Goal: Information Seeking & Learning: Learn about a topic

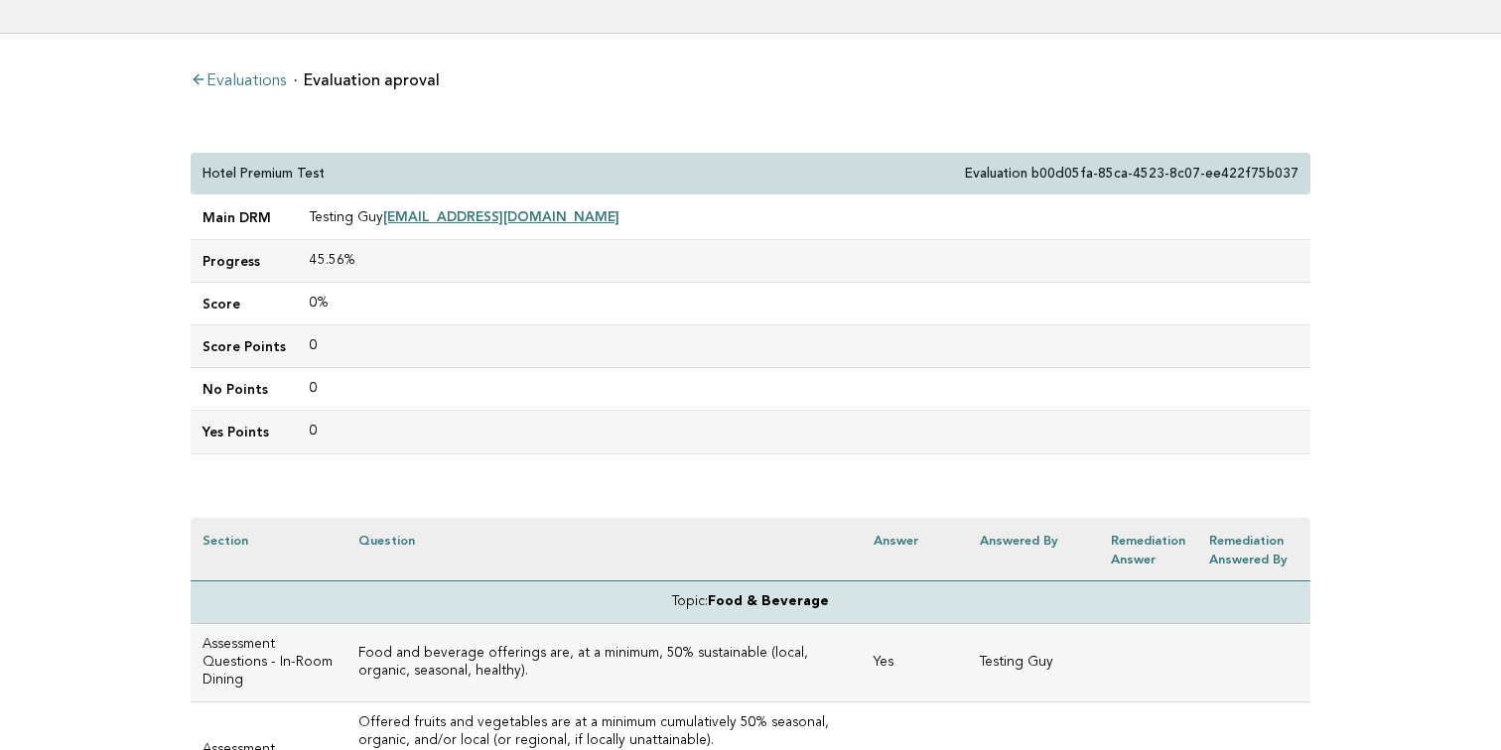
click at [700, 249] on td "45.56%" at bounding box center [804, 261] width 1012 height 43
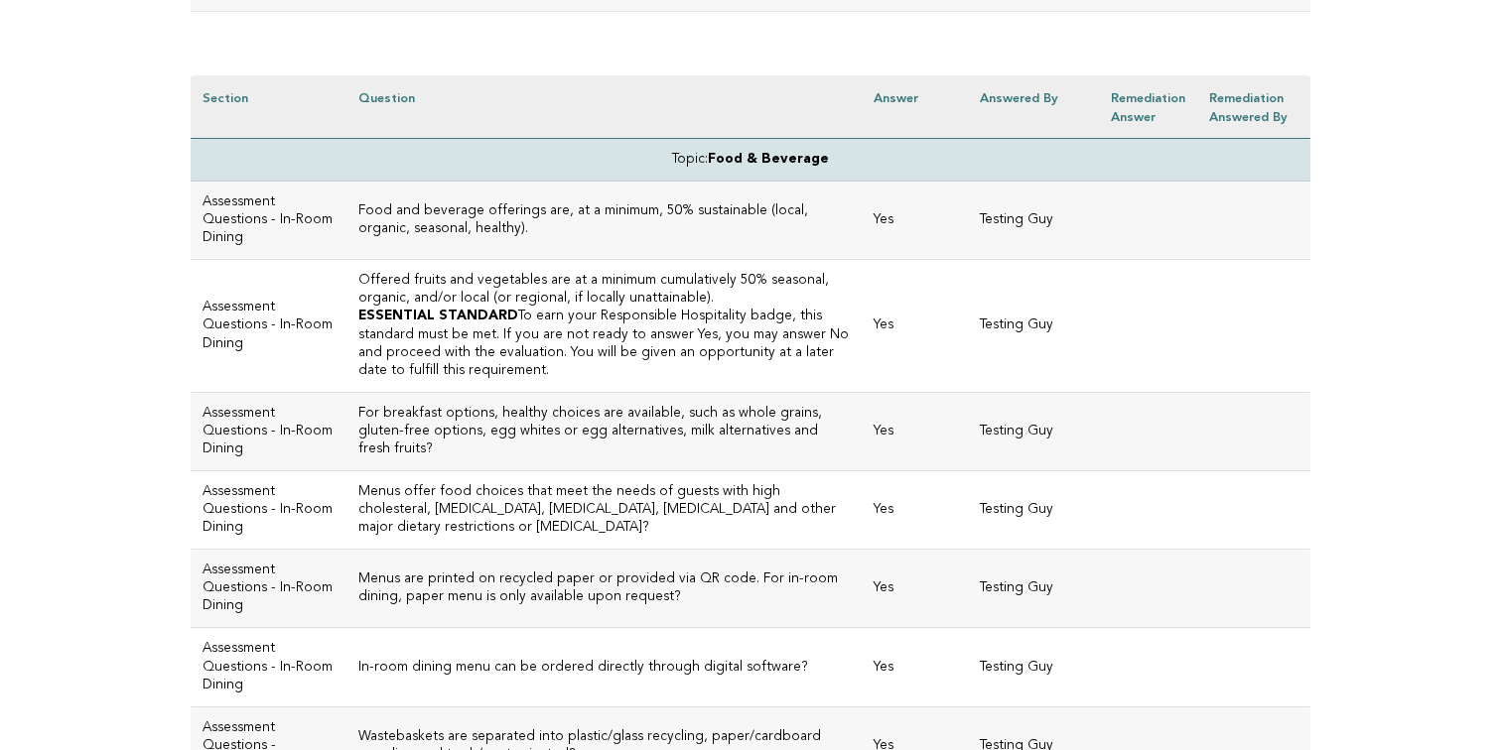
scroll to position [529, 0]
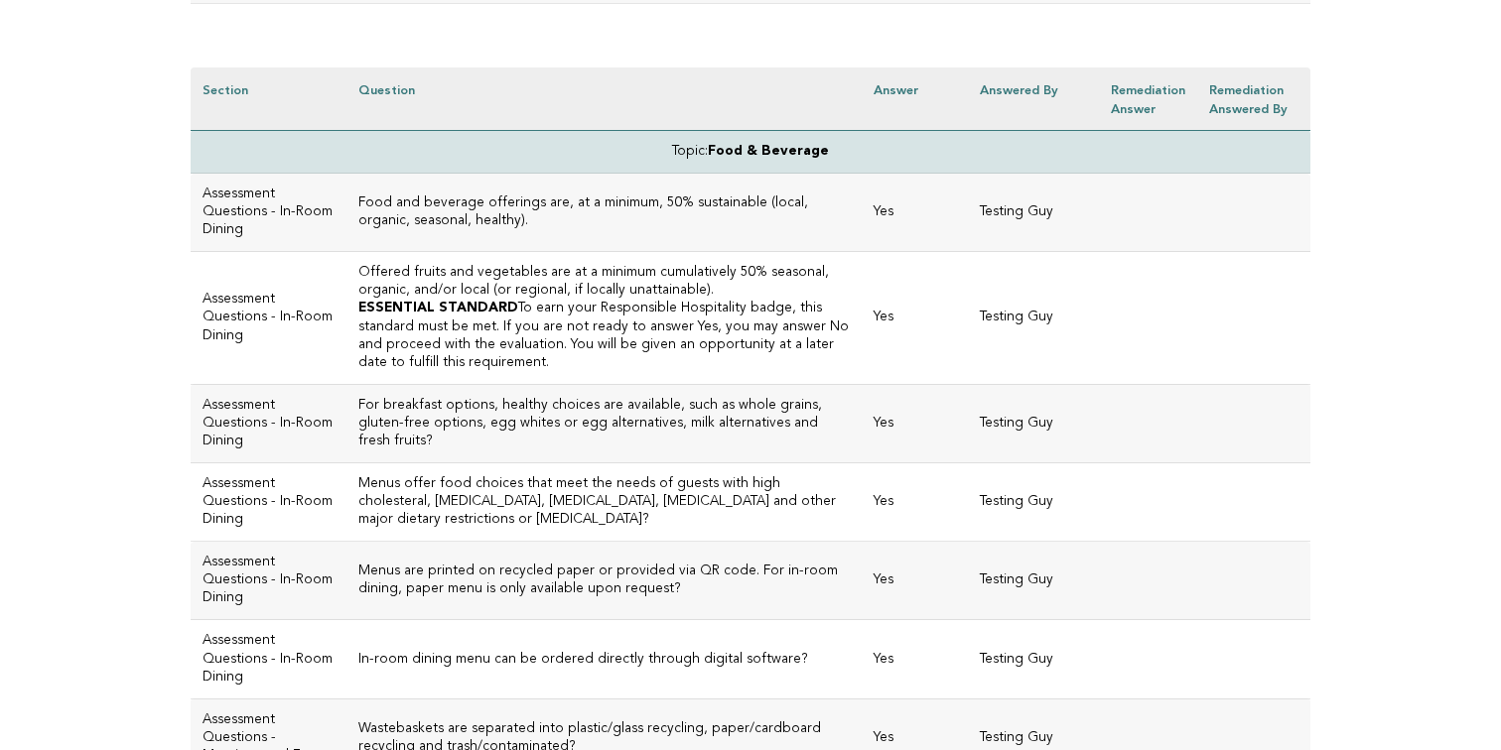
click at [719, 295] on h3 "Offered fruits and vegetables are at a minimum cumulatively 50% seasonal, organ…" at bounding box center [603, 282] width 491 height 36
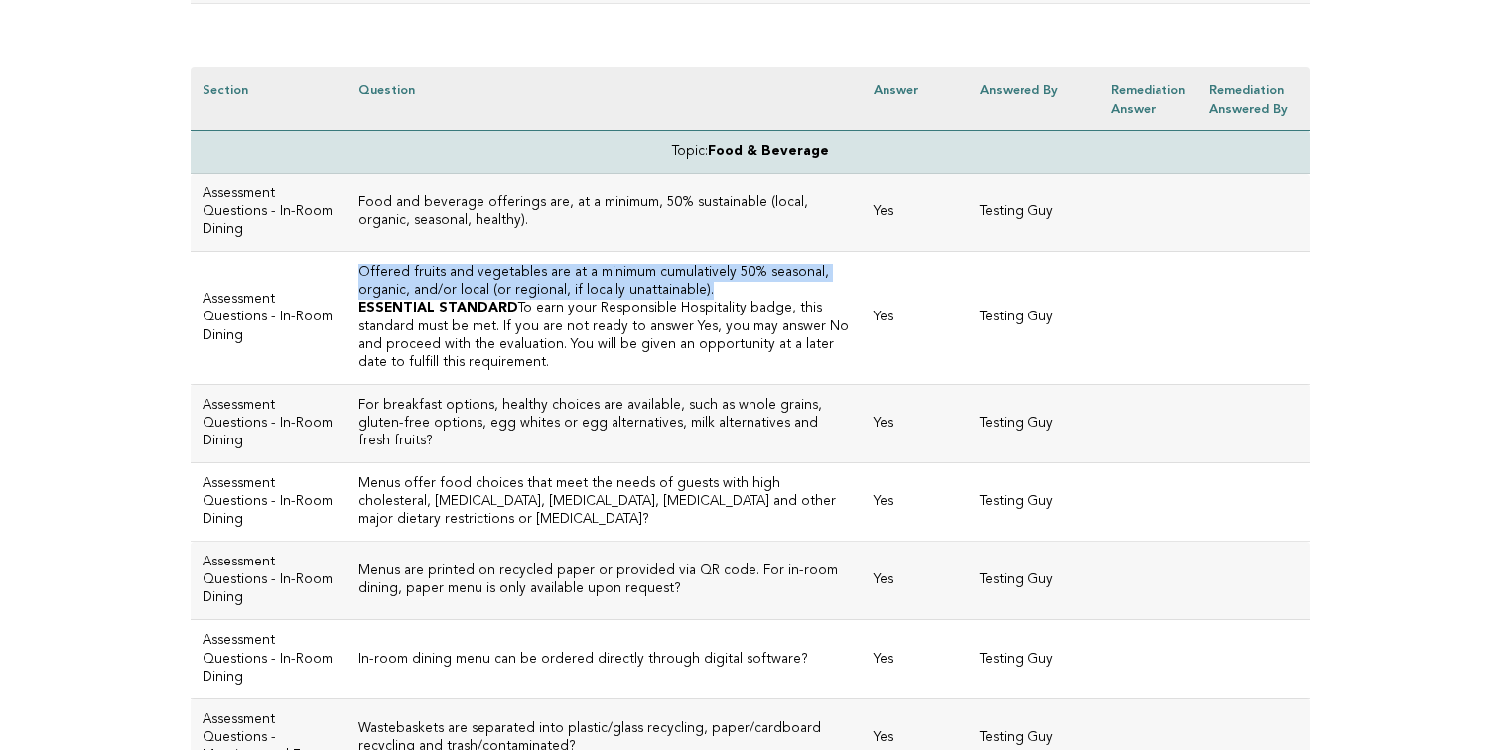
click at [722, 314] on p "ESSENTIAL STANDARD To earn your Responsible Hospitality badge, this standard mu…" at bounding box center [603, 335] width 491 height 71
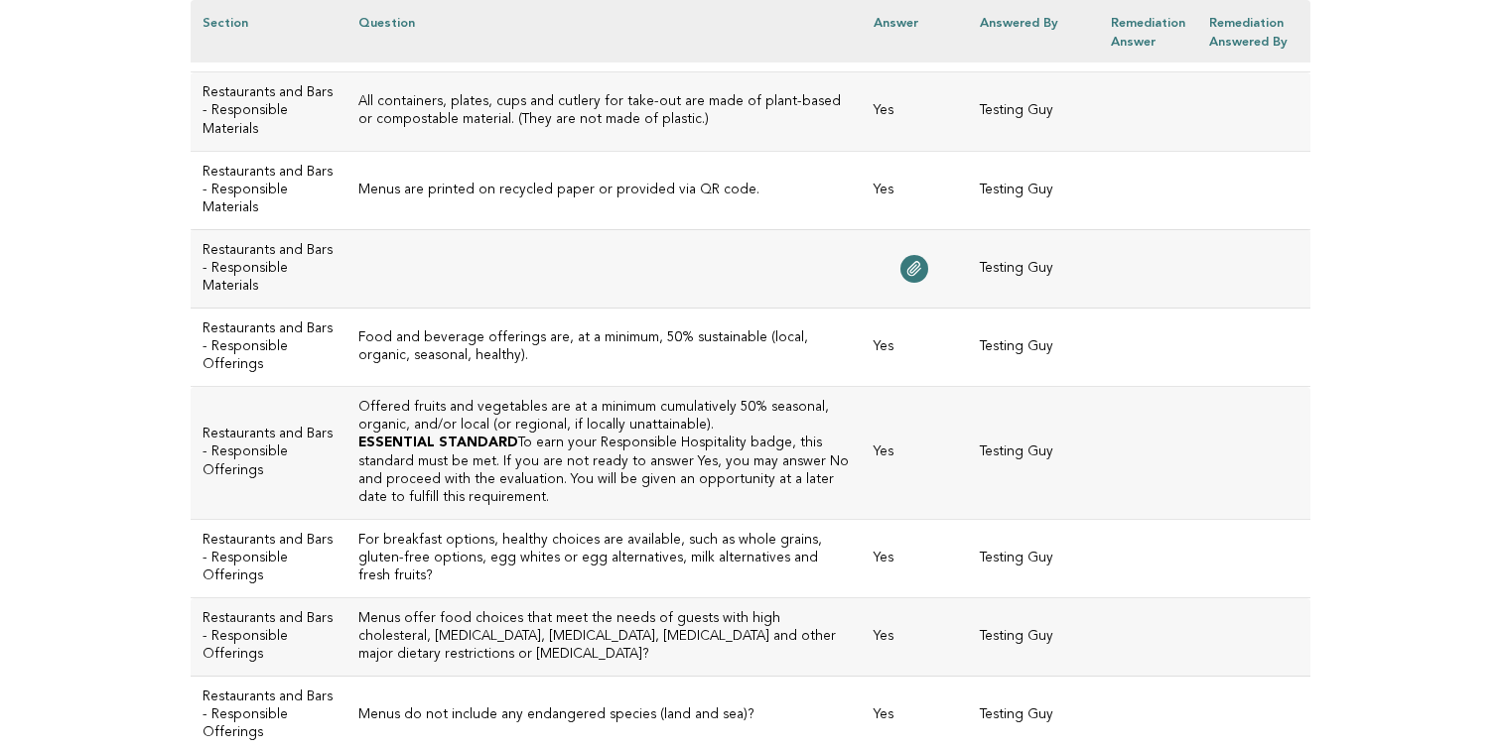
scroll to position [1835, 0]
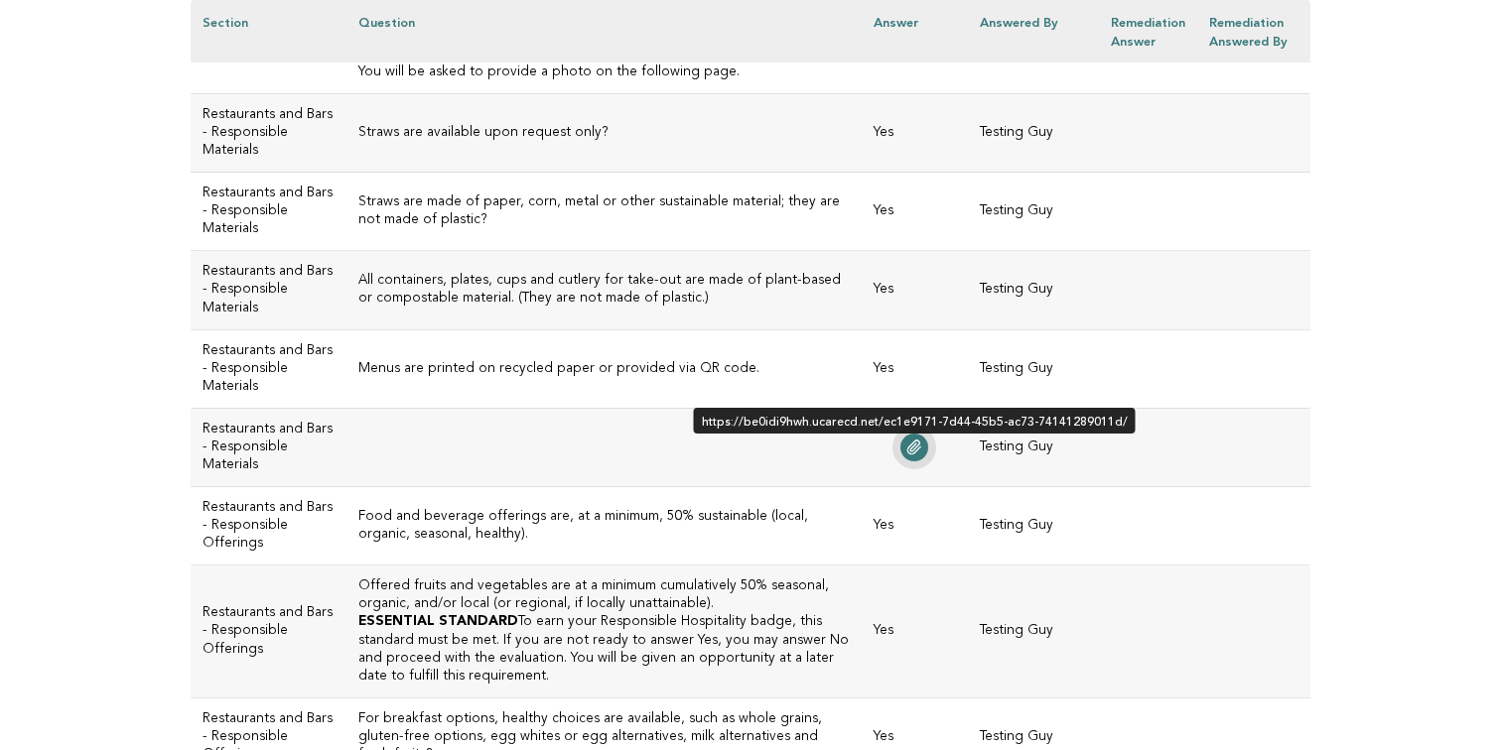
click at [921, 443] on icon at bounding box center [914, 448] width 13 height 14
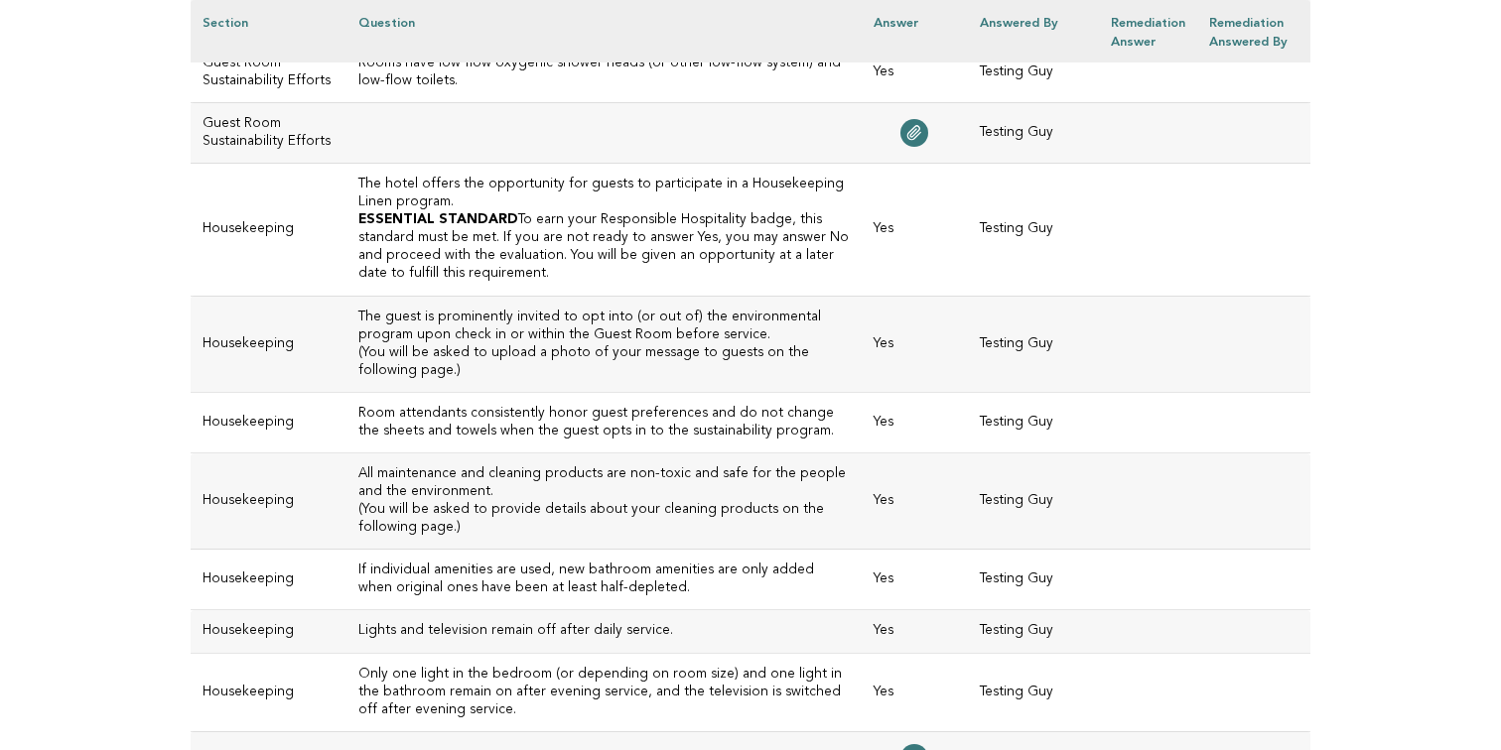
scroll to position [5634, 0]
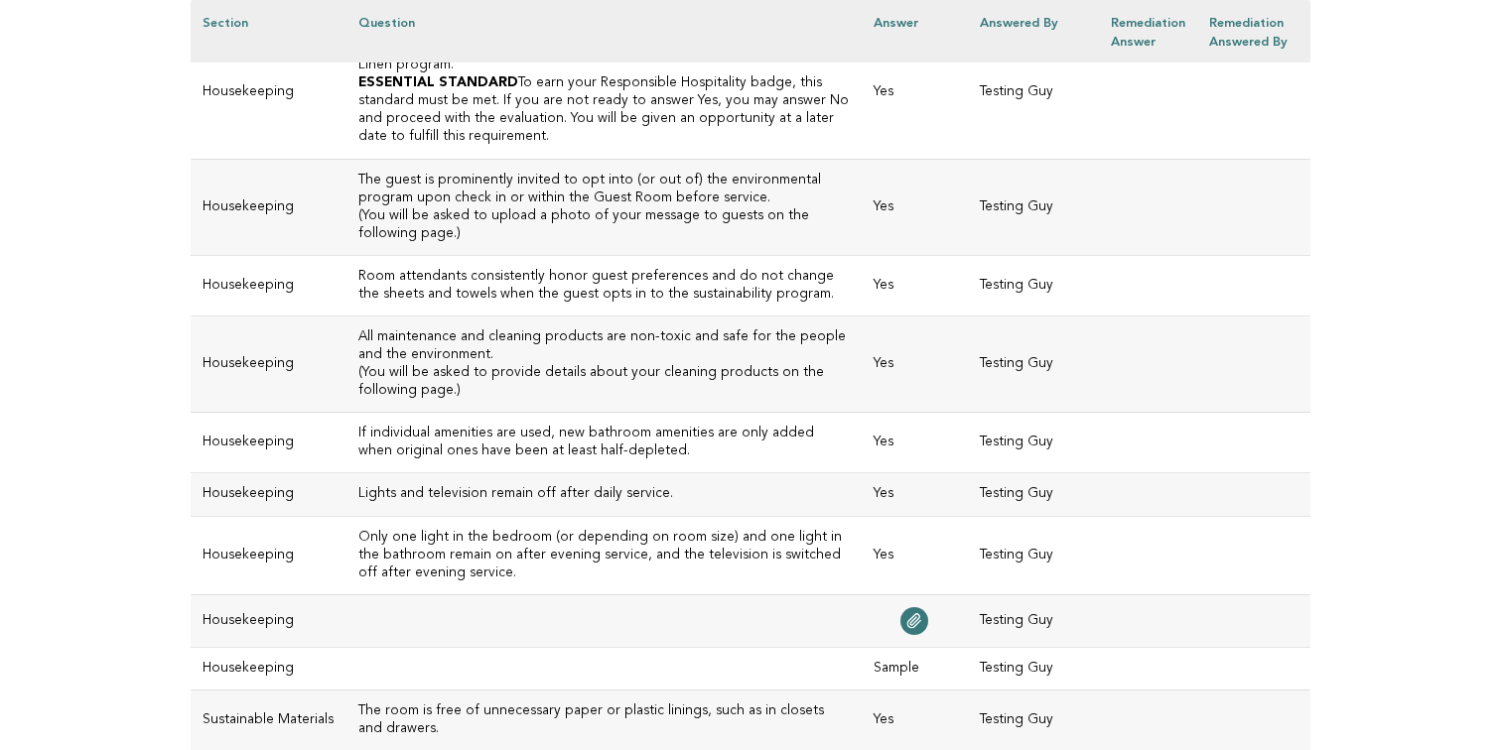
click at [893, 516] on td "Yes" at bounding box center [914, 555] width 106 height 78
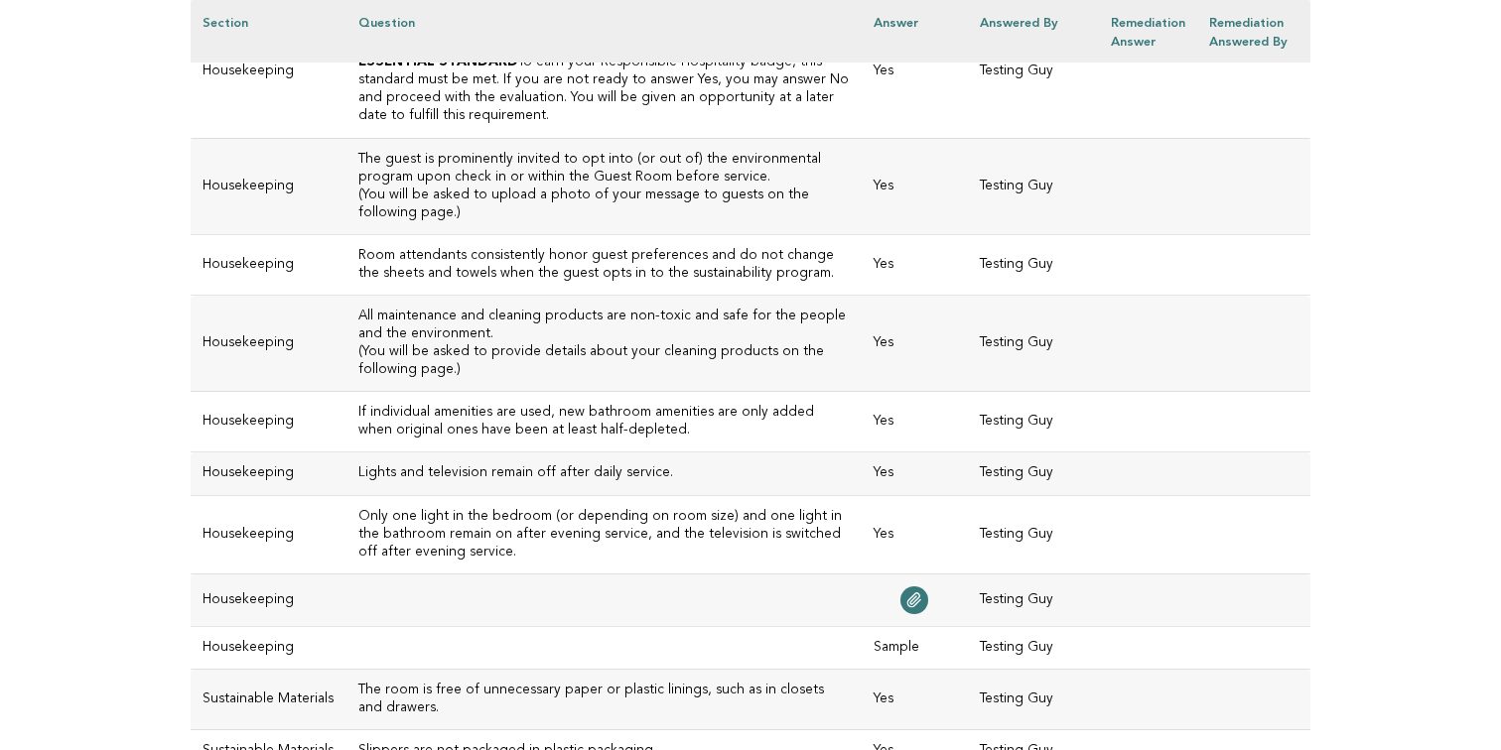
scroll to position [5773, 0]
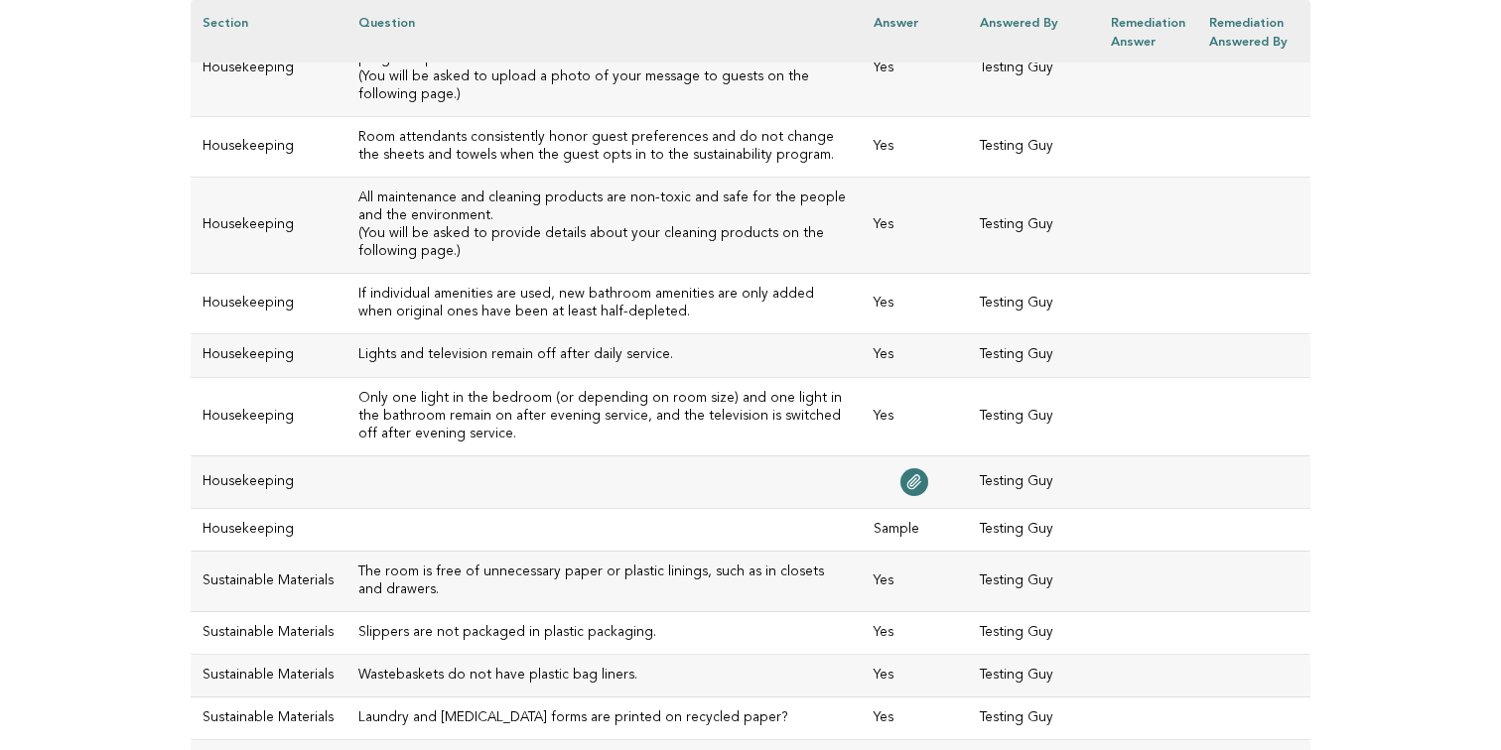
click at [962, 508] on td "Sample" at bounding box center [914, 529] width 106 height 43
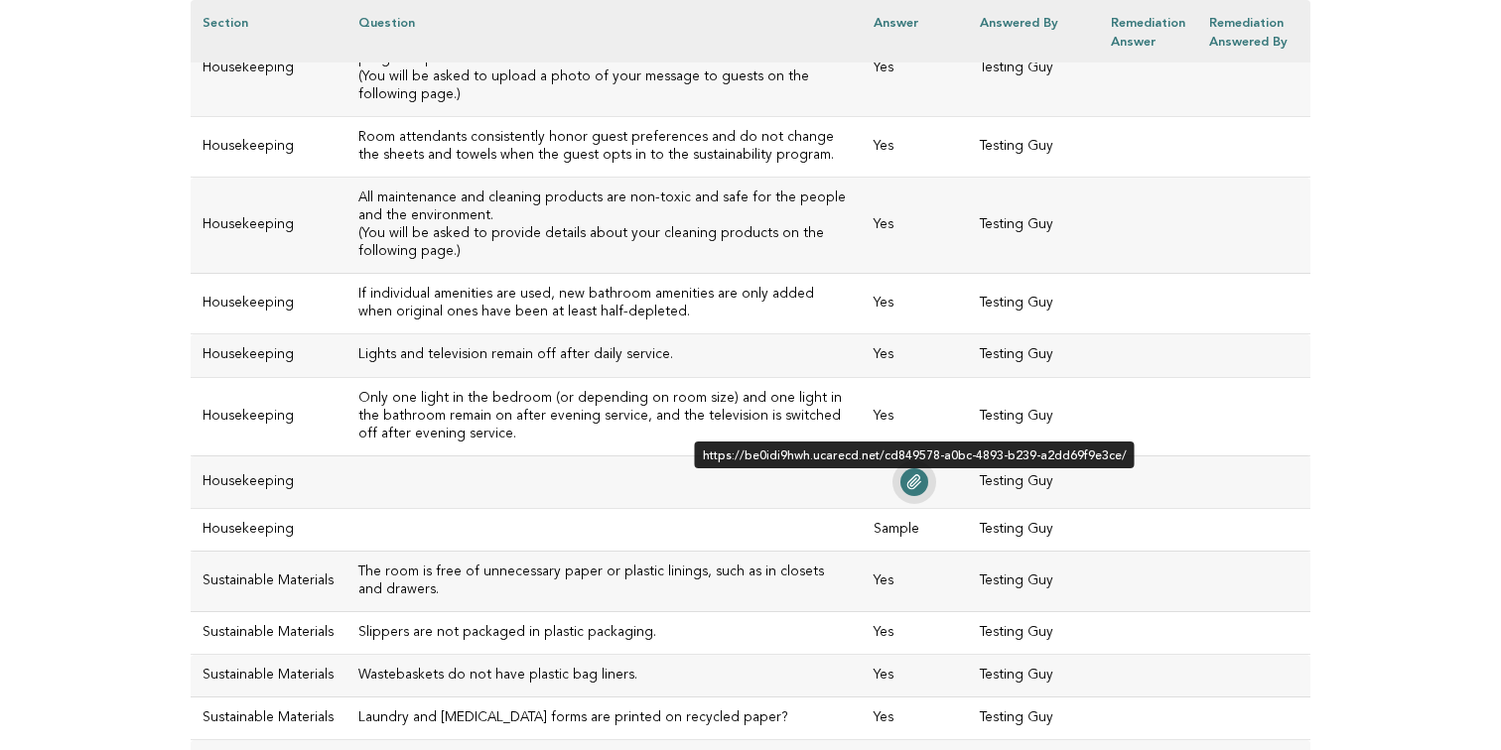
click at [928, 468] on link at bounding box center [914, 482] width 28 height 28
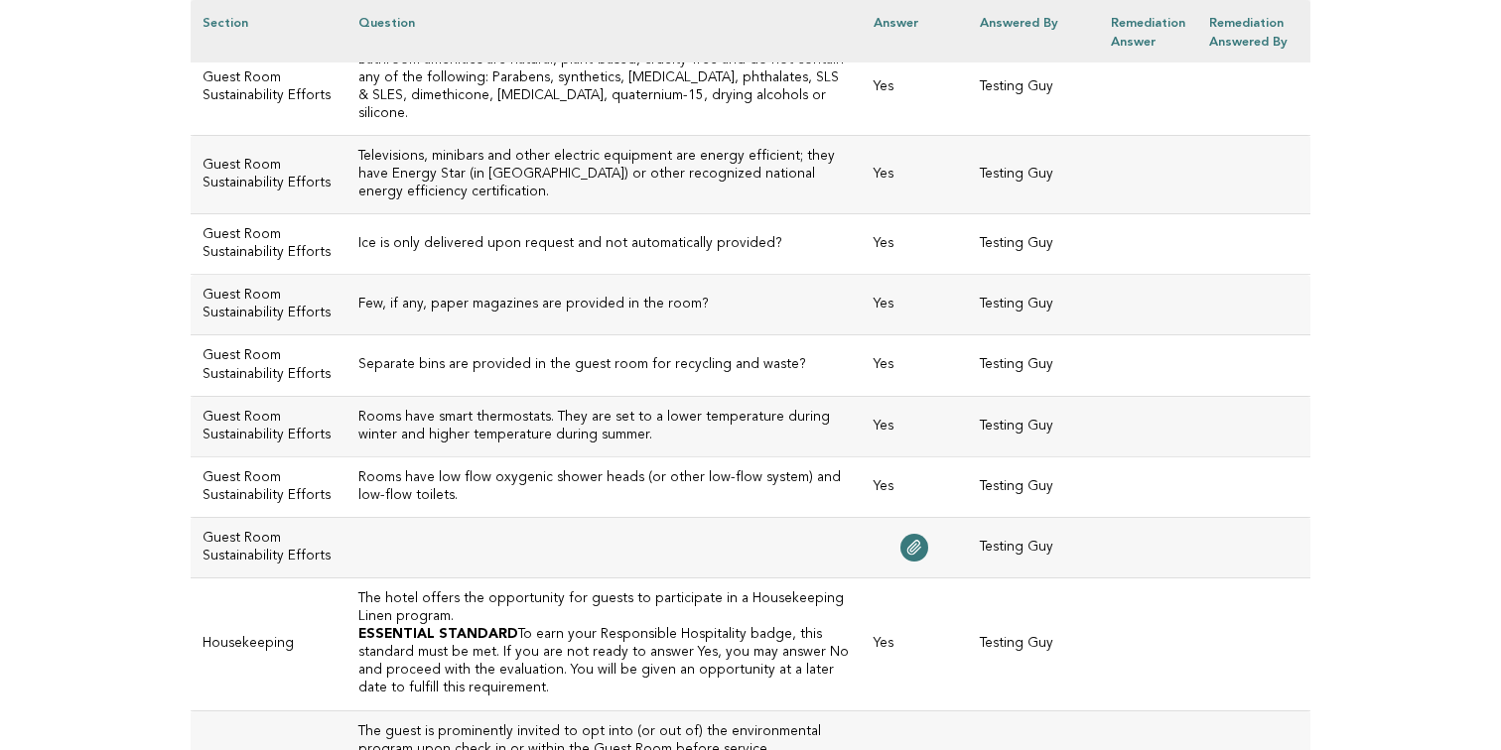
scroll to position [4893, 0]
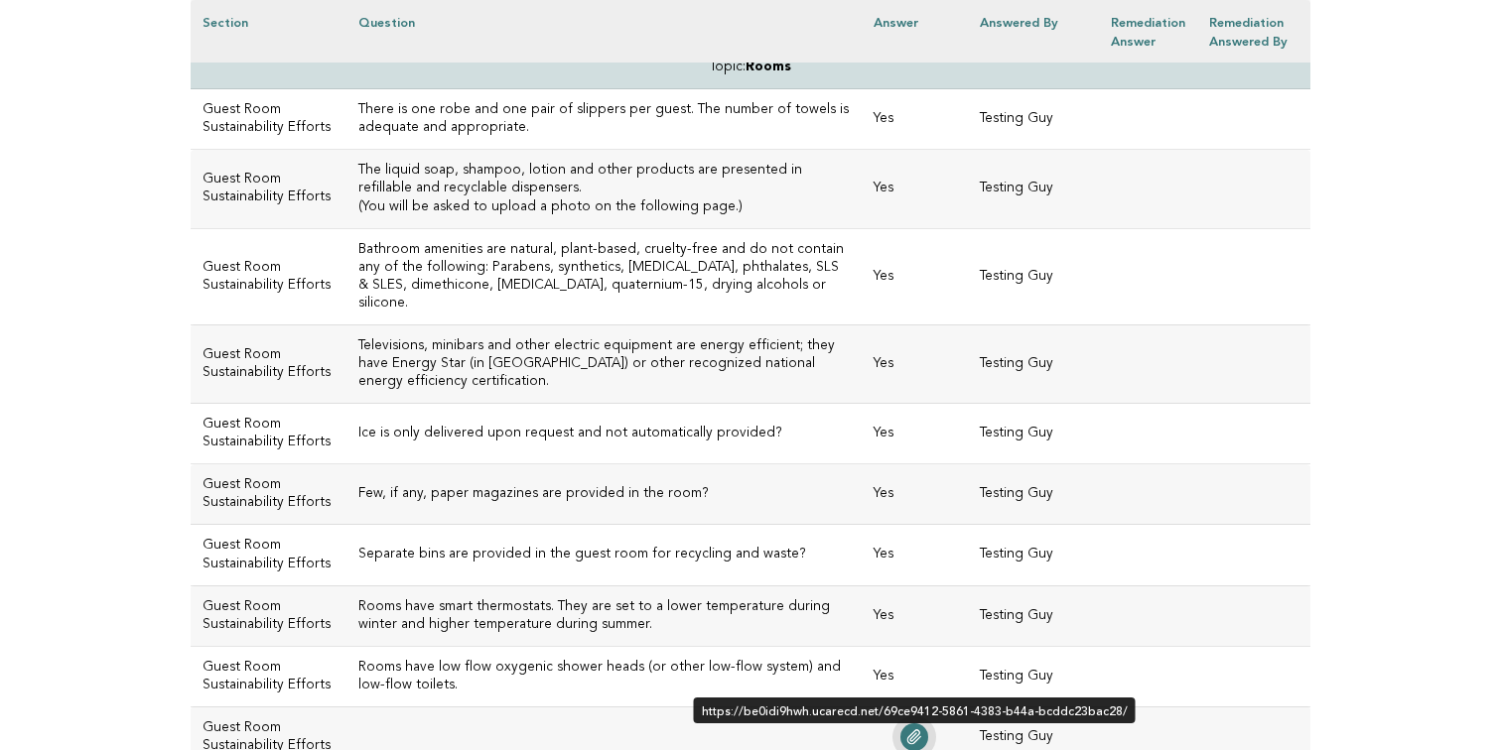
click at [928, 724] on link at bounding box center [914, 738] width 28 height 28
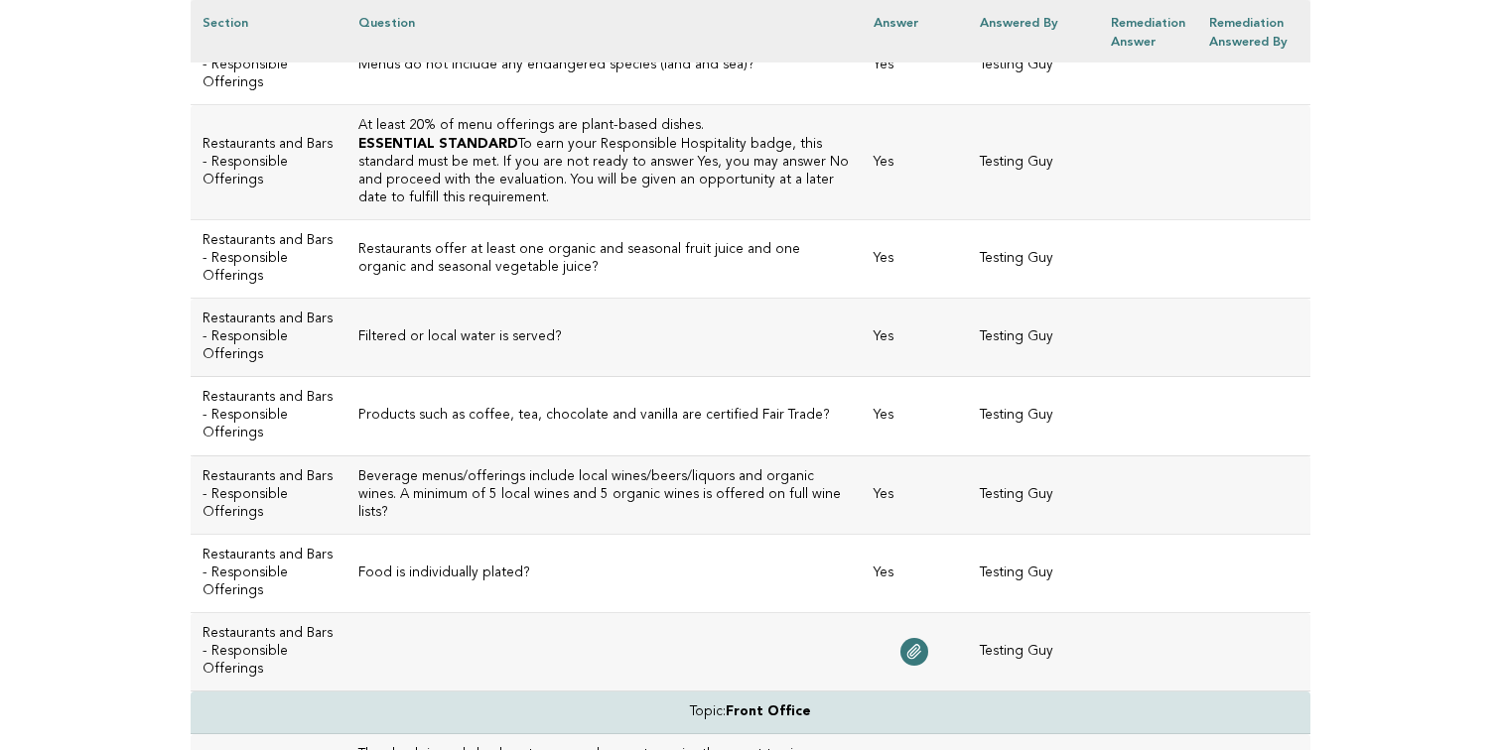
scroll to position [2933, 0]
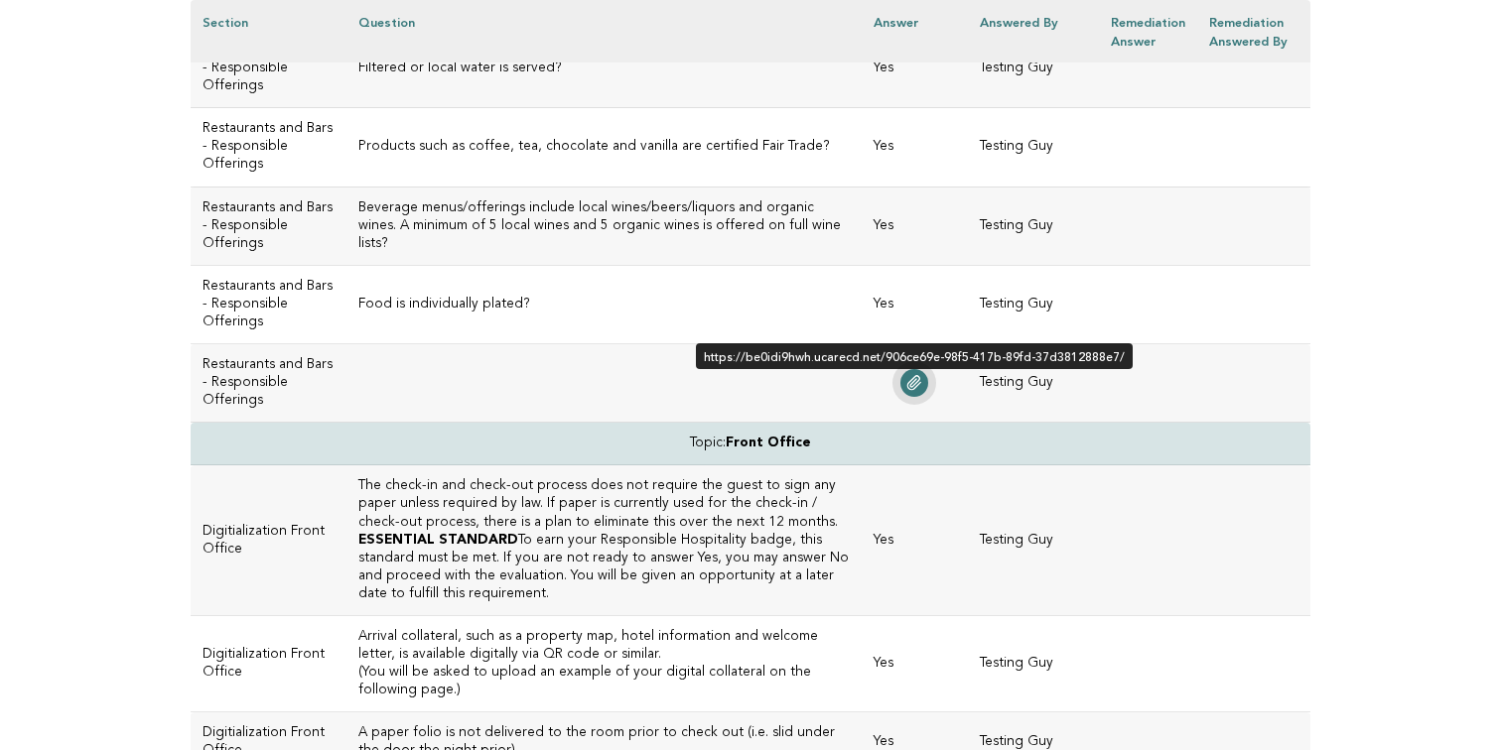
click at [922, 384] on icon at bounding box center [914, 383] width 16 height 16
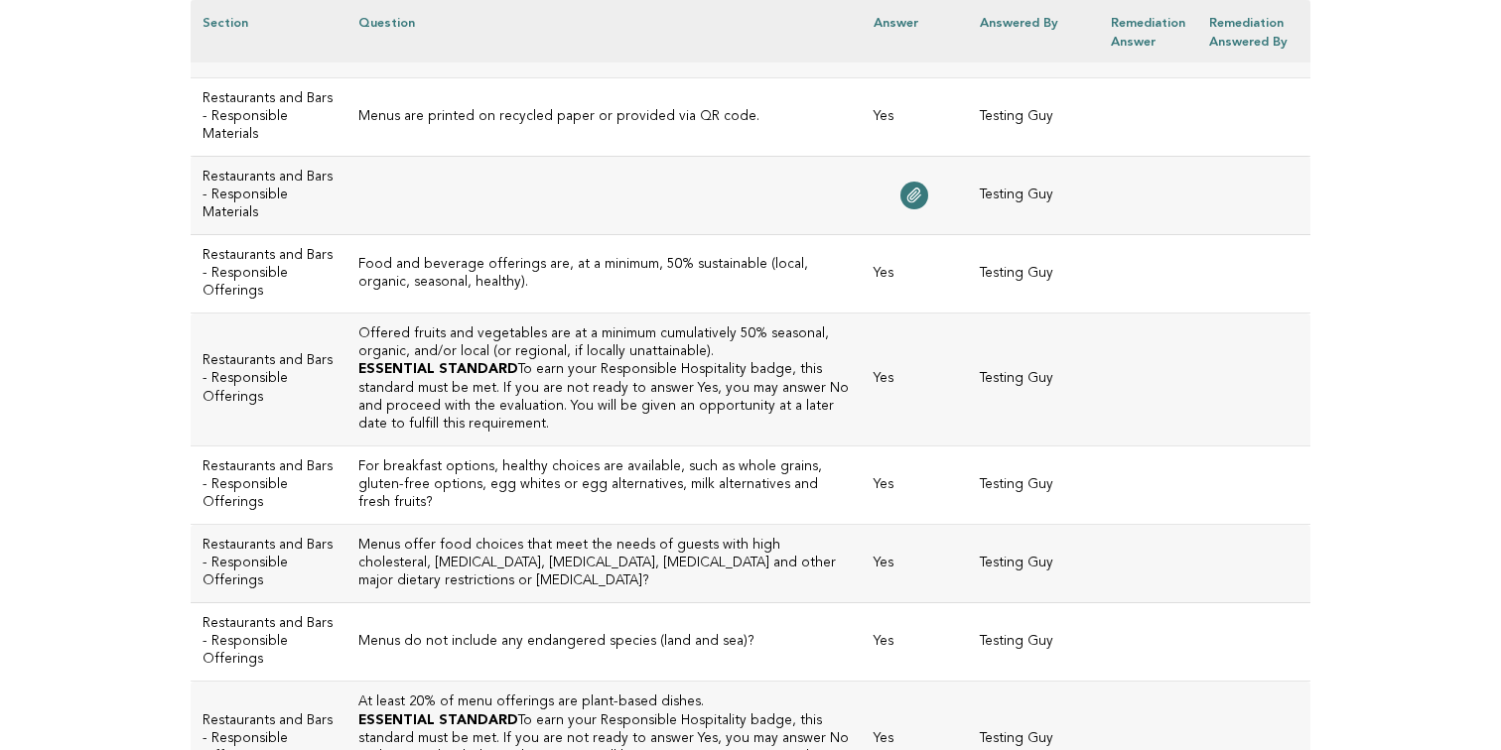
scroll to position [2075, 0]
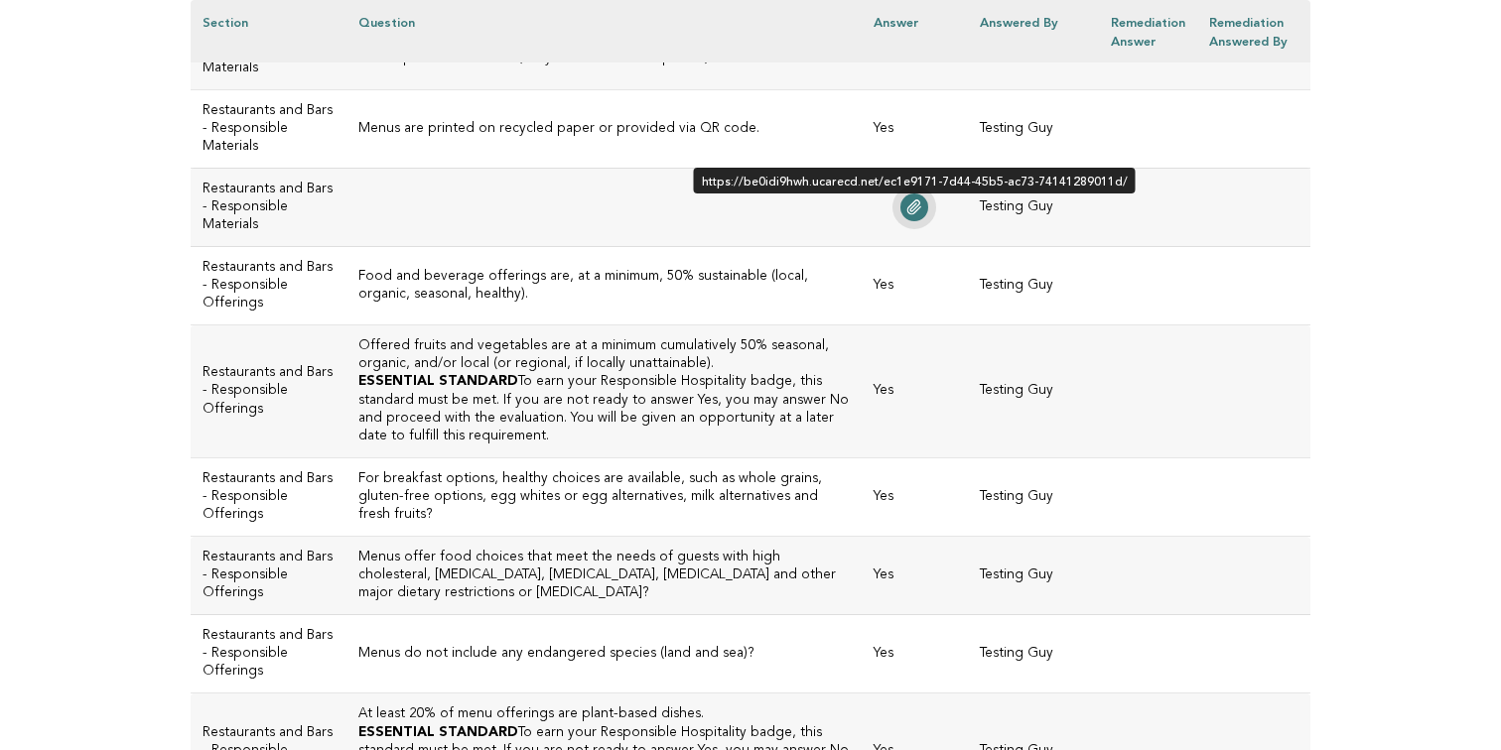
click at [928, 213] on link at bounding box center [914, 208] width 28 height 28
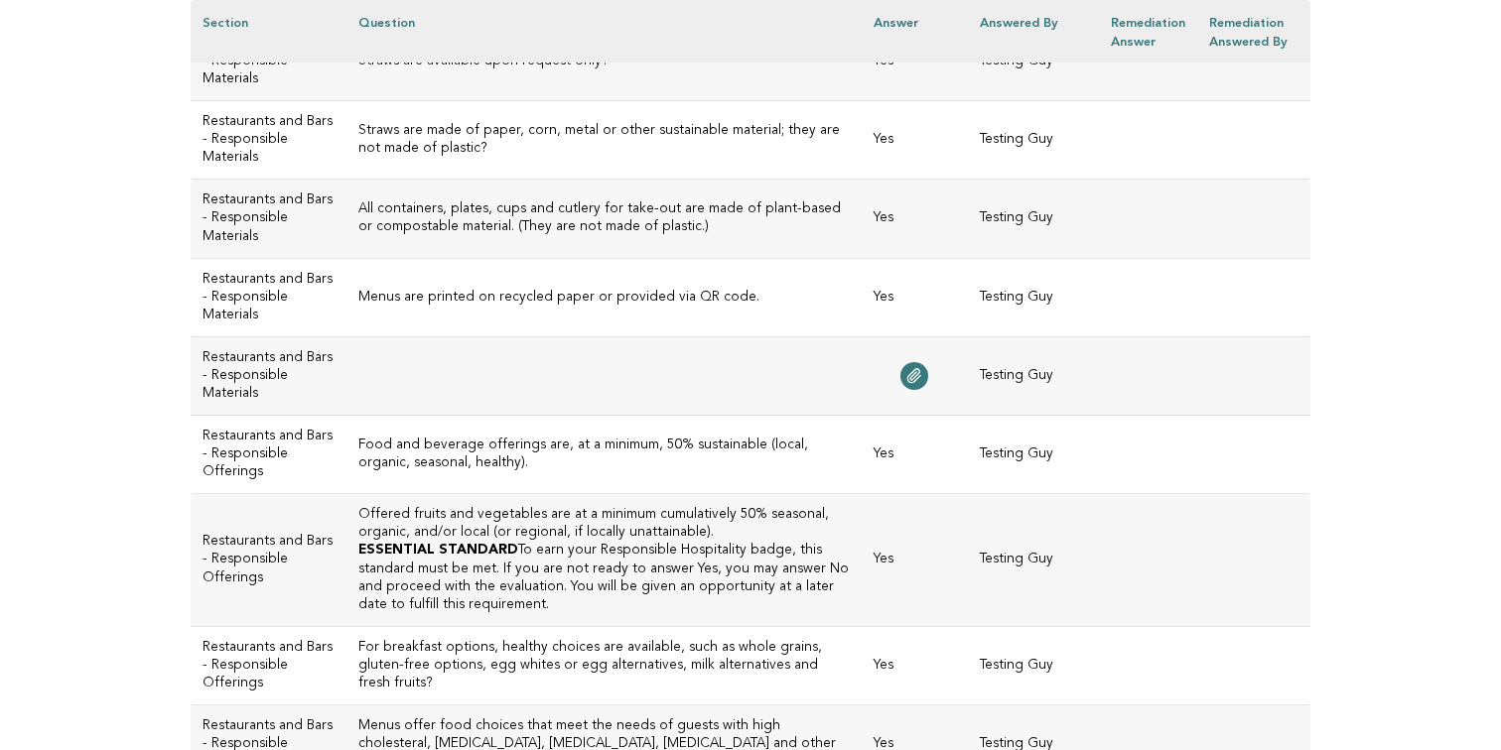
scroll to position [1873, 0]
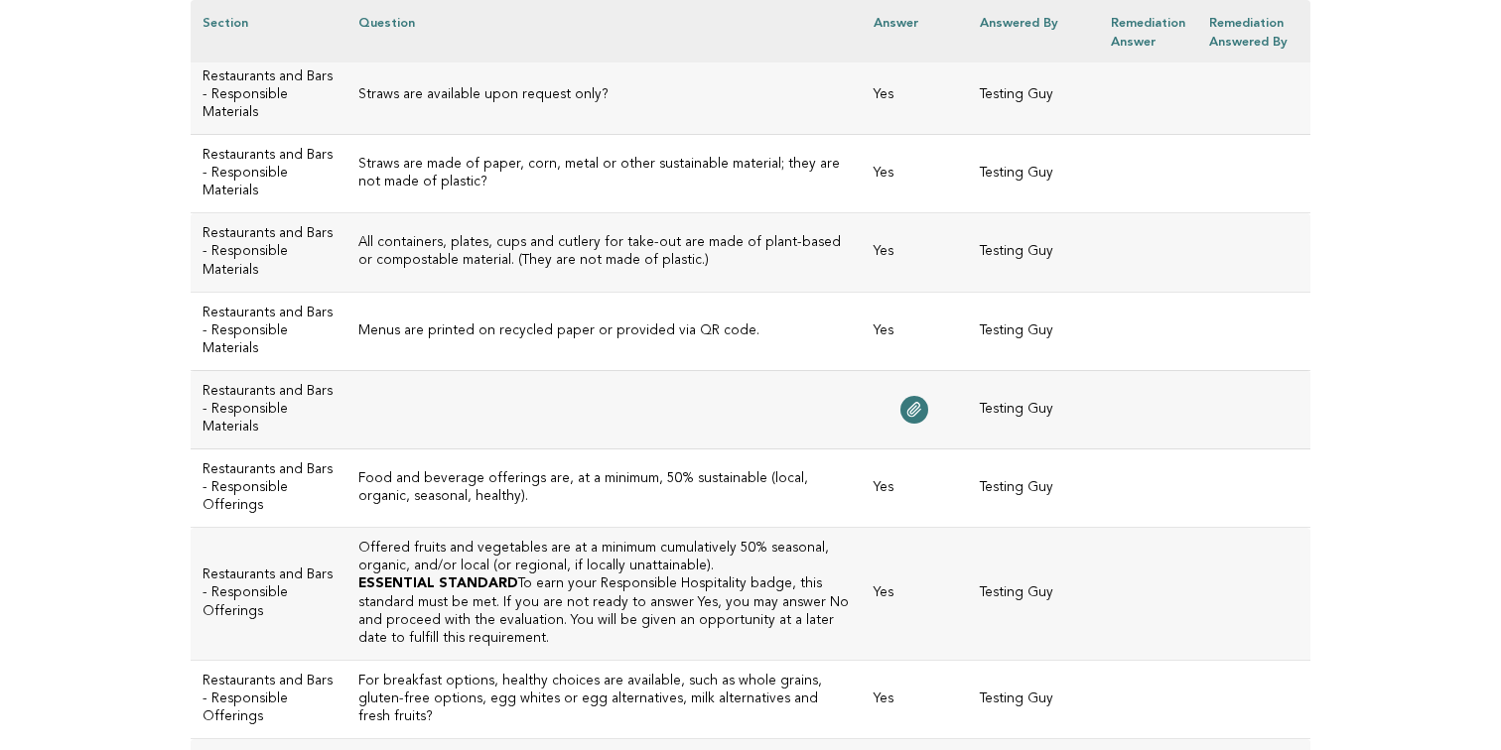
click at [770, 423] on td at bounding box center [603, 409] width 515 height 78
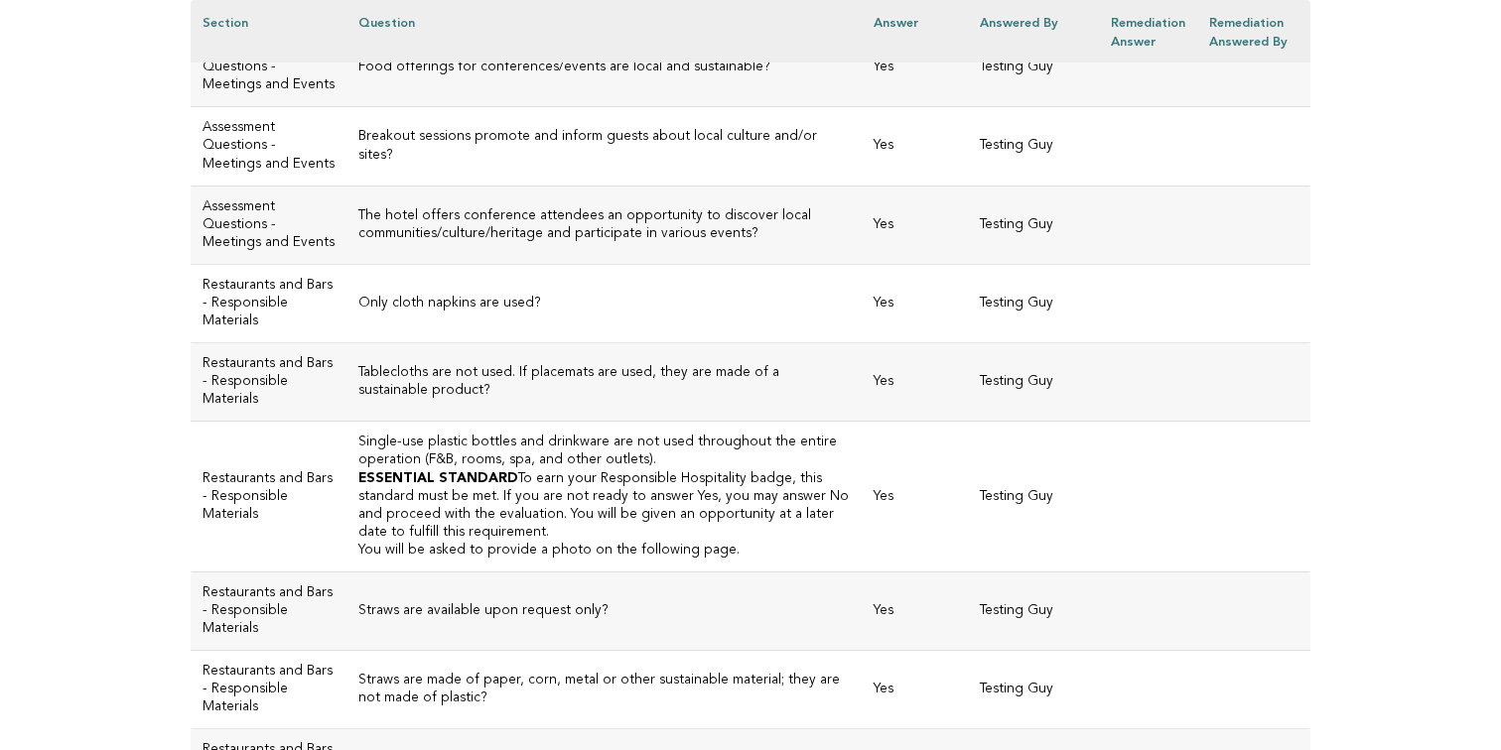
scroll to position [1356, 0]
